Goal: Download file/media

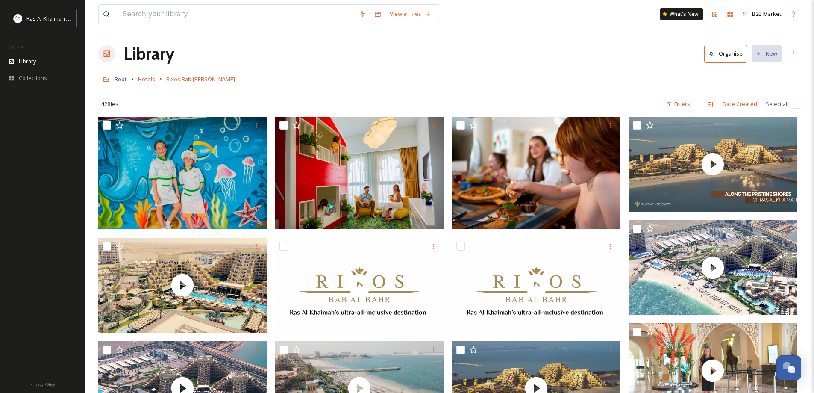
click at [121, 80] on span "Root" at bounding box center [121, 79] width 12 height 8
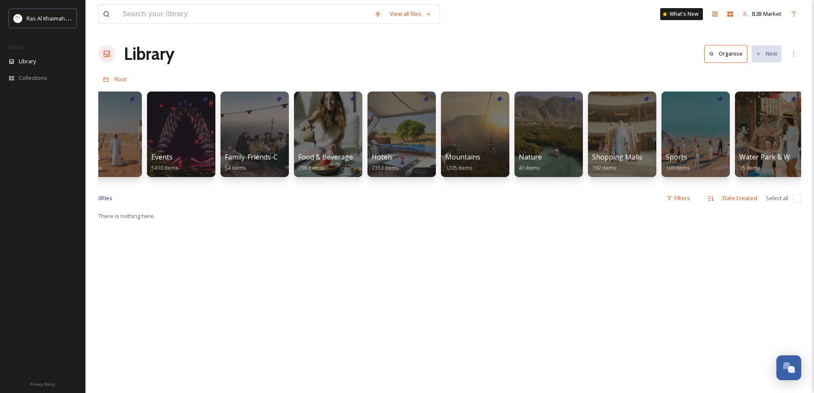
scroll to position [0, 1429]
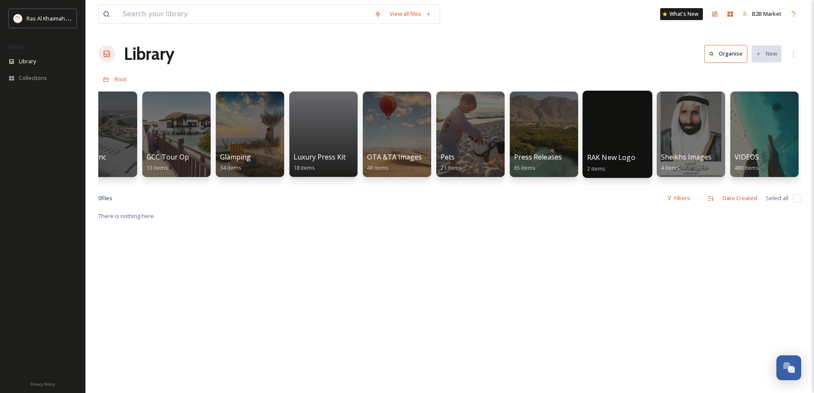
click at [595, 151] on div at bounding box center [618, 134] width 70 height 87
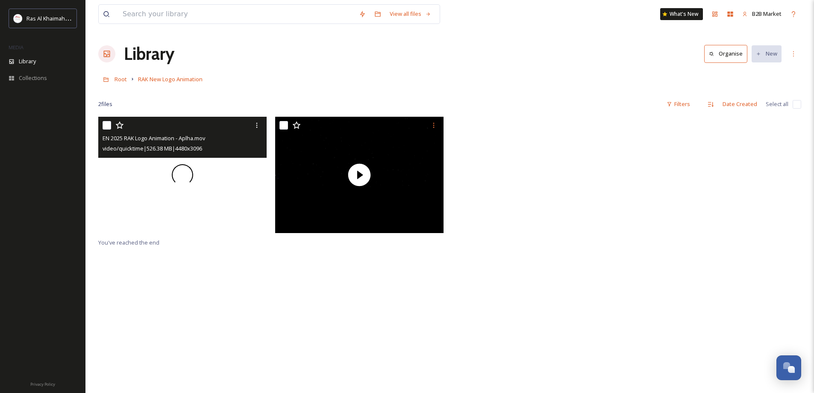
click at [162, 170] on div at bounding box center [182, 175] width 168 height 116
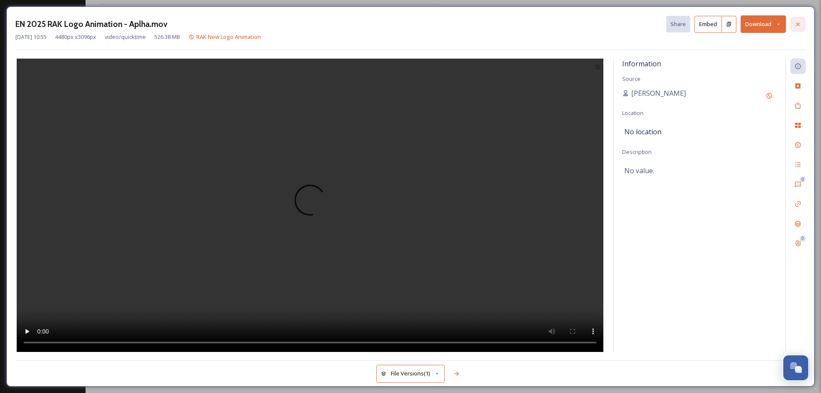
click at [798, 24] on icon at bounding box center [797, 23] width 3 height 3
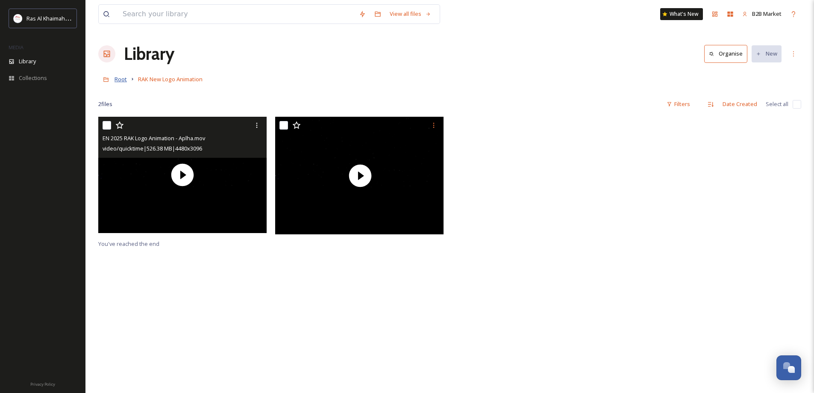
click at [117, 77] on span "Root" at bounding box center [121, 79] width 12 height 8
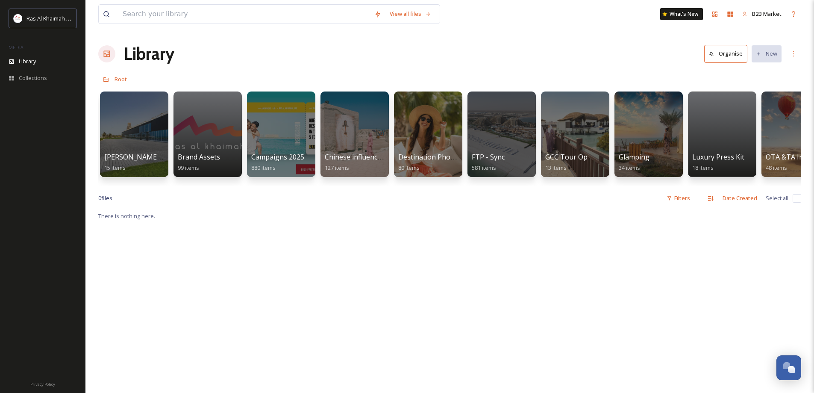
scroll to position [0, 1021]
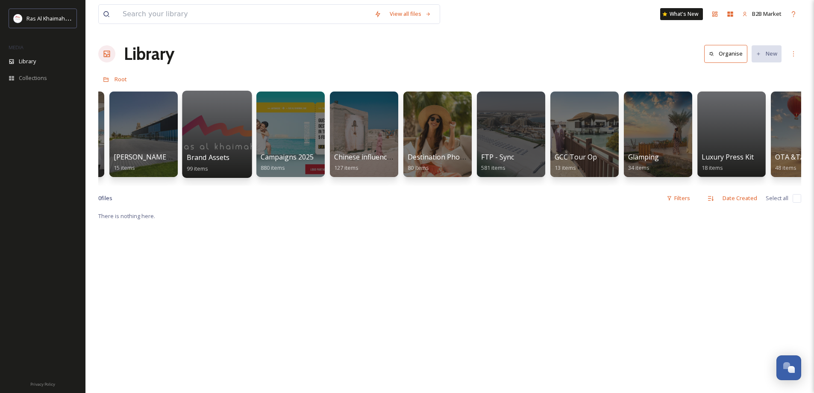
click at [224, 140] on div at bounding box center [217, 134] width 70 height 87
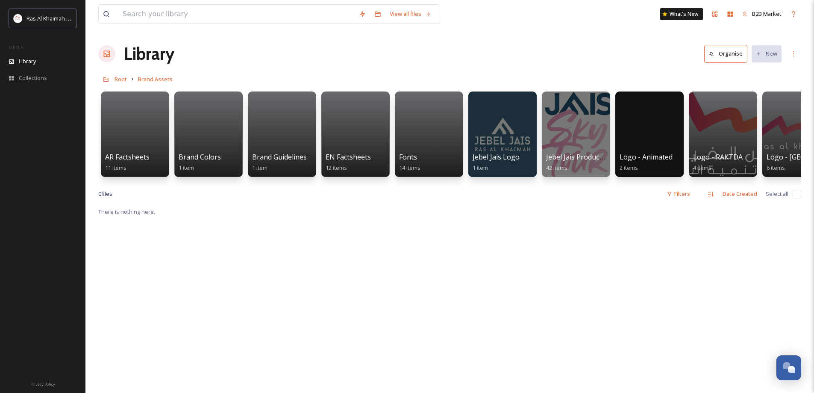
drag, startPoint x: 210, startPoint y: 192, endPoint x: 355, endPoint y: 200, distance: 144.7
click at [355, 200] on div "0 file s Filters Date Created Select all" at bounding box center [449, 194] width 703 height 17
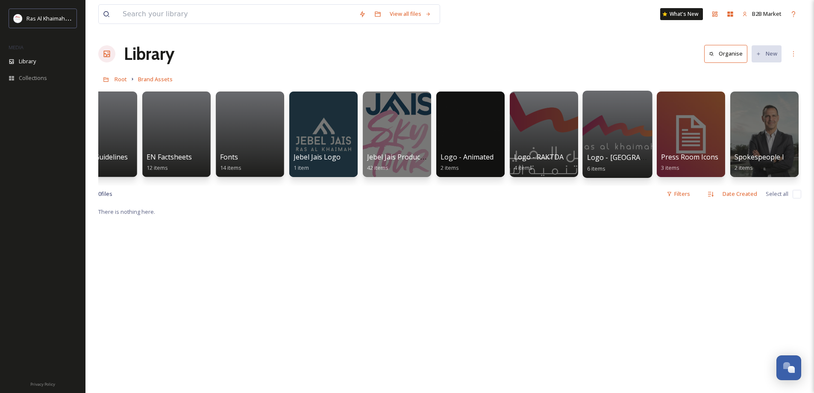
click at [619, 135] on div at bounding box center [618, 134] width 70 height 87
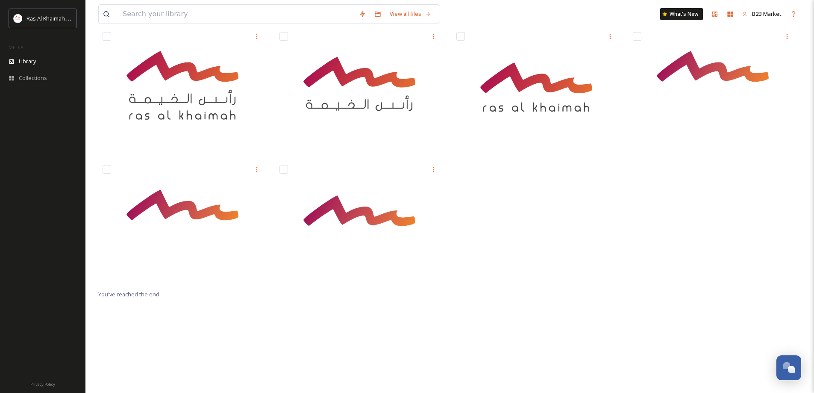
scroll to position [74, 0]
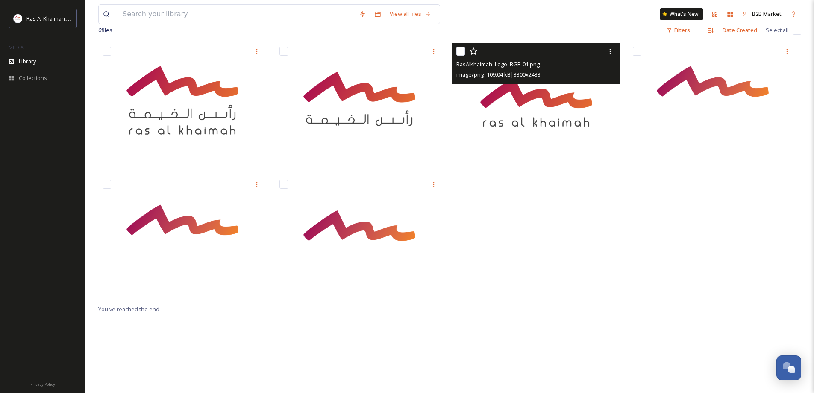
click at [503, 106] on img at bounding box center [536, 105] width 168 height 124
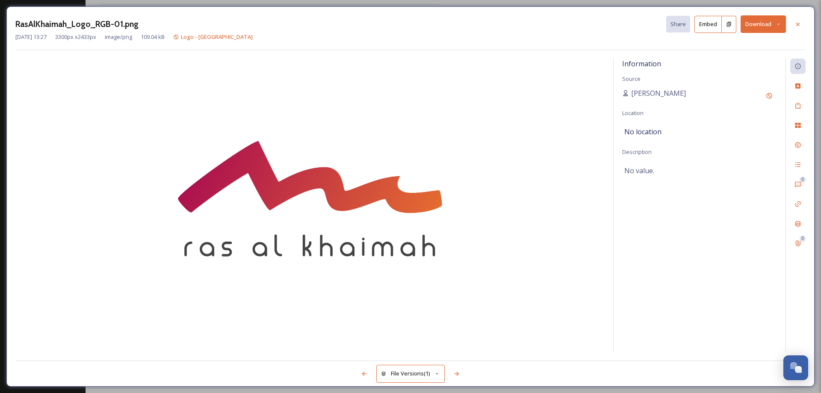
click at [761, 27] on button "Download" at bounding box center [762, 24] width 45 height 18
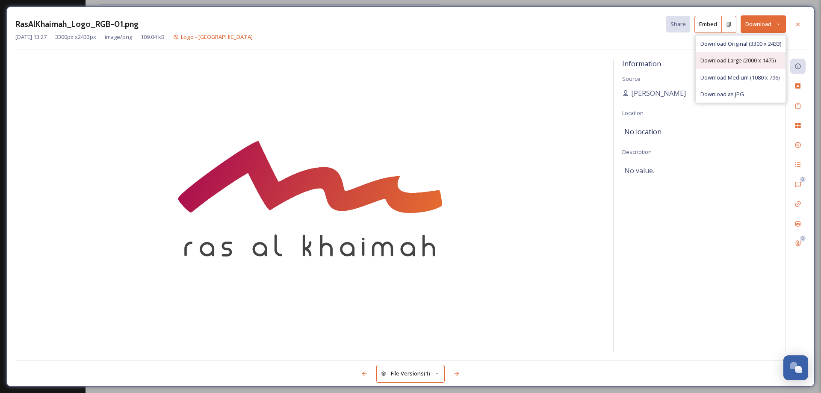
click at [713, 59] on span "Download Large (2000 x 1475)" at bounding box center [737, 60] width 75 height 8
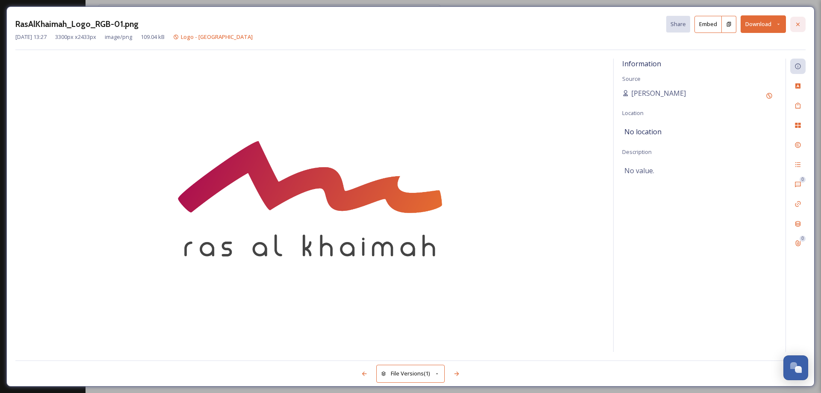
click at [795, 23] on icon at bounding box center [797, 24] width 7 height 7
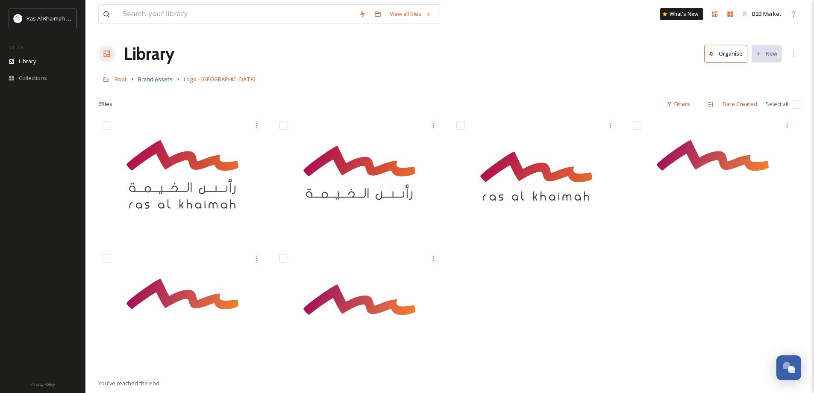
click at [159, 82] on span "Brand Assets" at bounding box center [155, 79] width 35 height 8
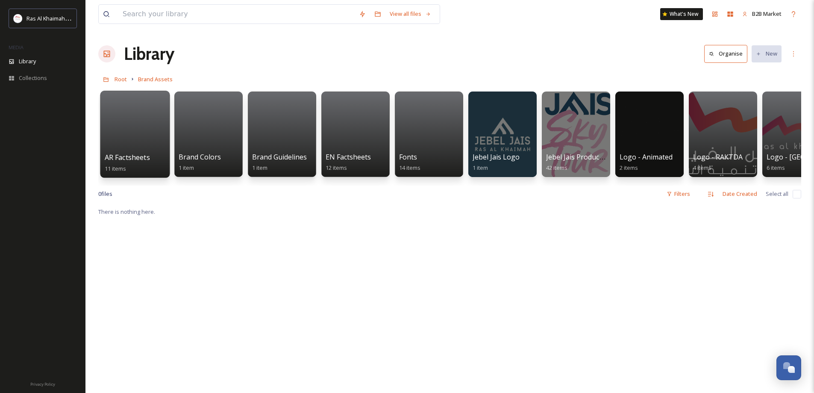
click at [127, 125] on div at bounding box center [135, 134] width 70 height 87
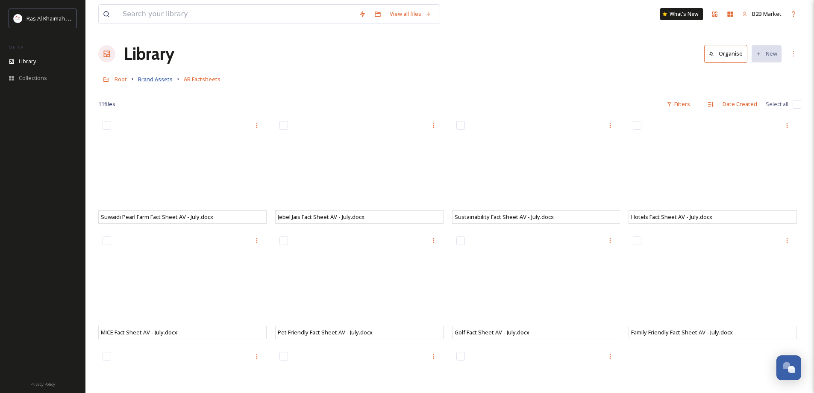
click at [169, 78] on span "Brand Assets" at bounding box center [155, 79] width 35 height 8
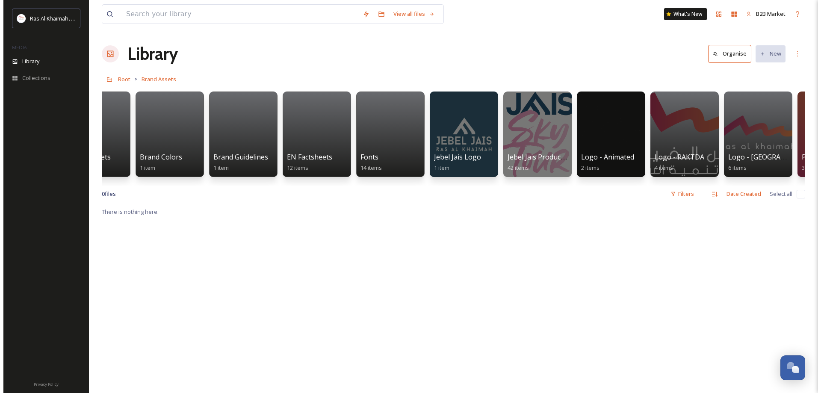
scroll to position [0, 48]
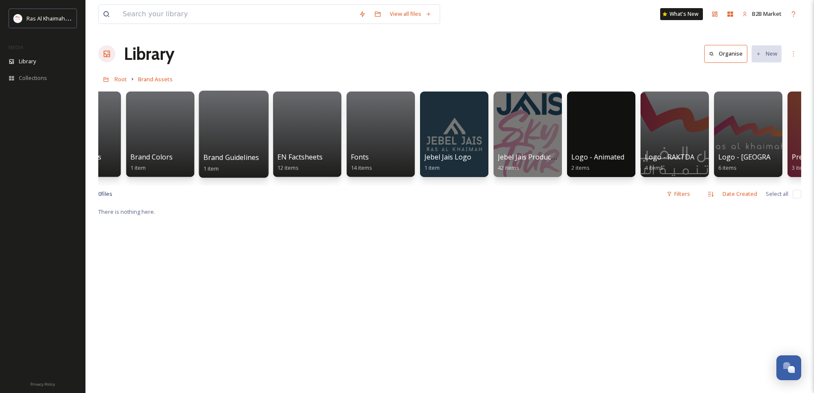
click at [249, 138] on div at bounding box center [234, 134] width 70 height 87
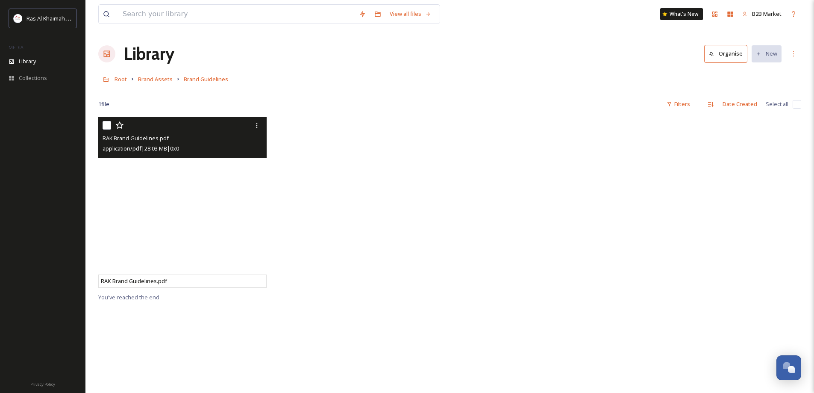
click at [163, 138] on span "RAK Brand Guidelines.pdf" at bounding box center [136, 138] width 66 height 8
click at [161, 128] on div at bounding box center [184, 125] width 162 height 15
click at [156, 138] on span "RAK Brand Guidelines.pdf" at bounding box center [136, 138] width 66 height 8
click at [149, 280] on span "RAK Brand Guidelines.pdf" at bounding box center [134, 281] width 66 height 8
